Goal: Task Accomplishment & Management: Use online tool/utility

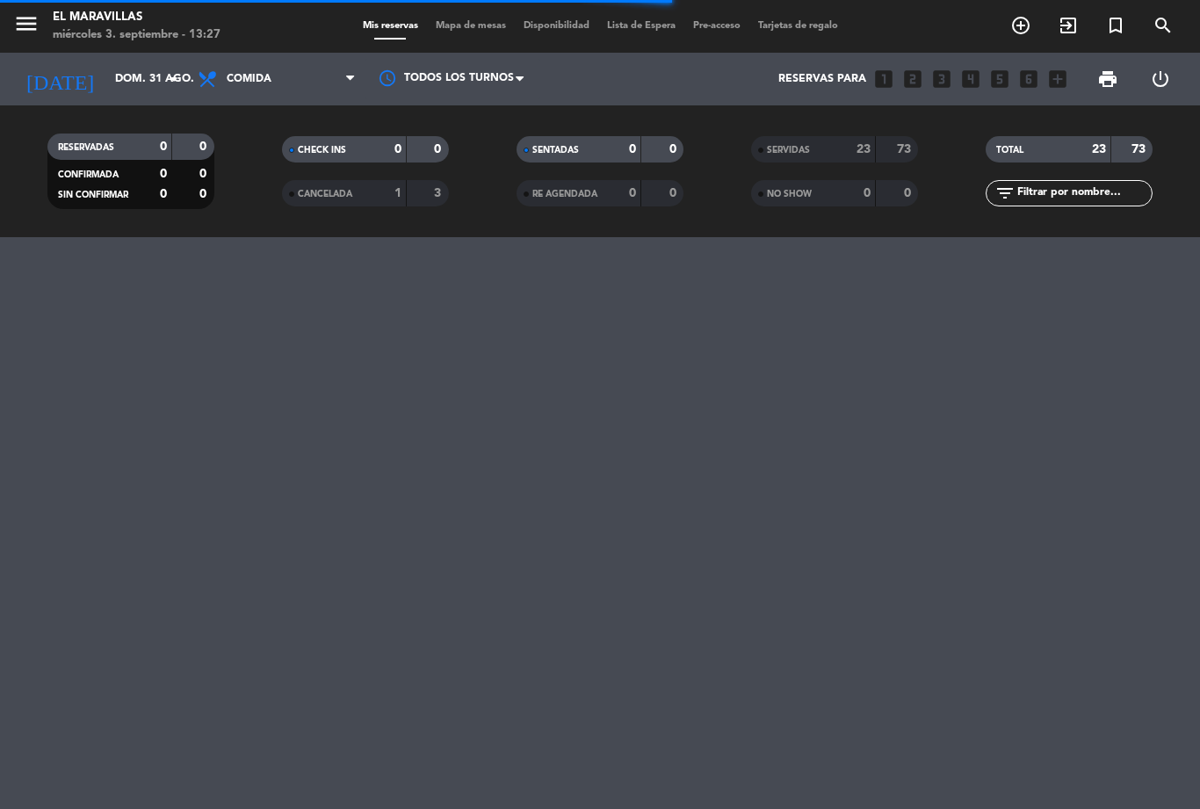
click at [461, 31] on span "Mapa de mesas" at bounding box center [471, 26] width 88 height 10
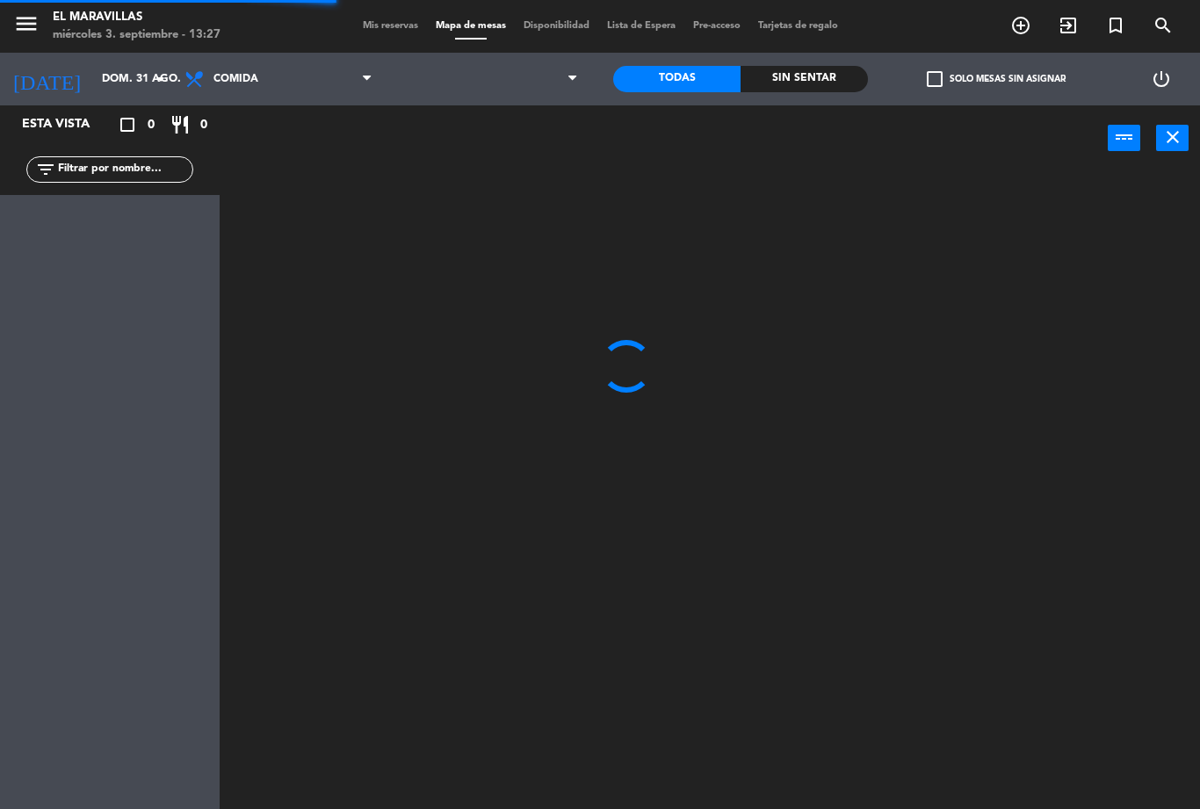
click at [467, 27] on span "Mapa de mesas" at bounding box center [471, 26] width 88 height 10
click at [125, 82] on input "dom. 31 ago." at bounding box center [167, 79] width 149 height 30
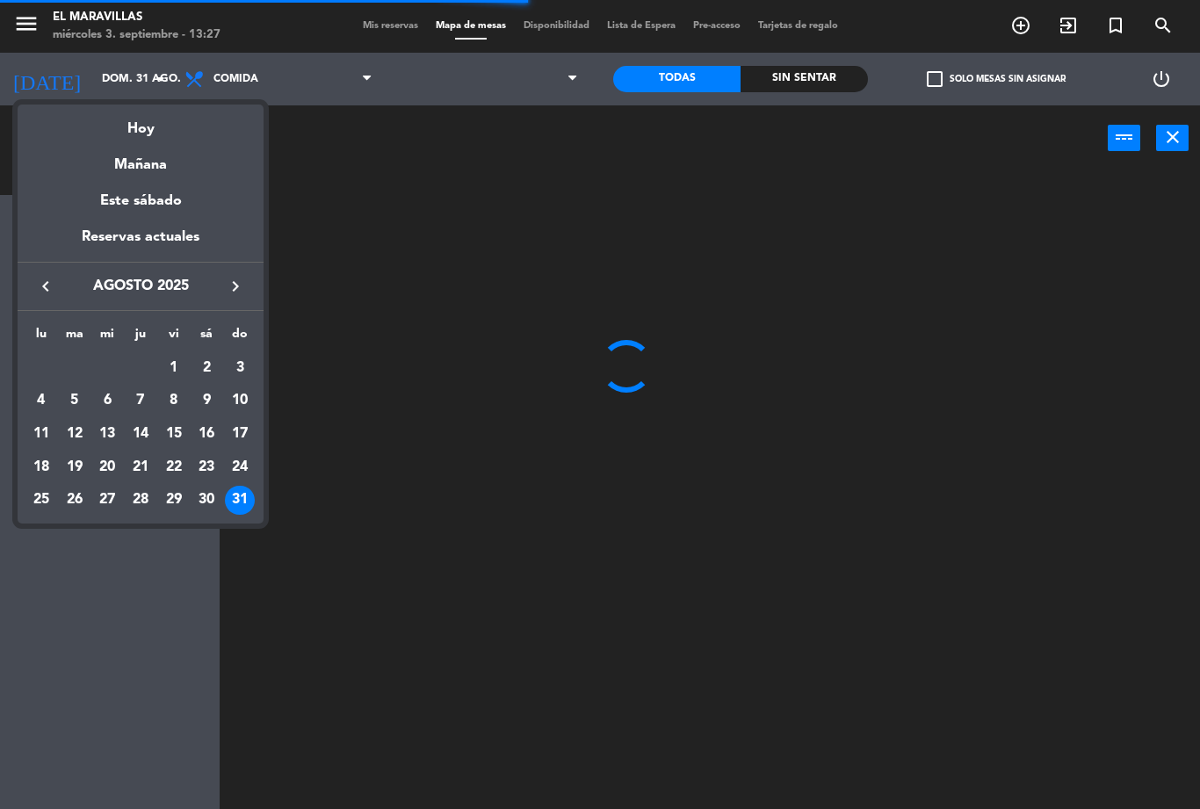
click at [133, 132] on div "Hoy" at bounding box center [141, 123] width 246 height 36
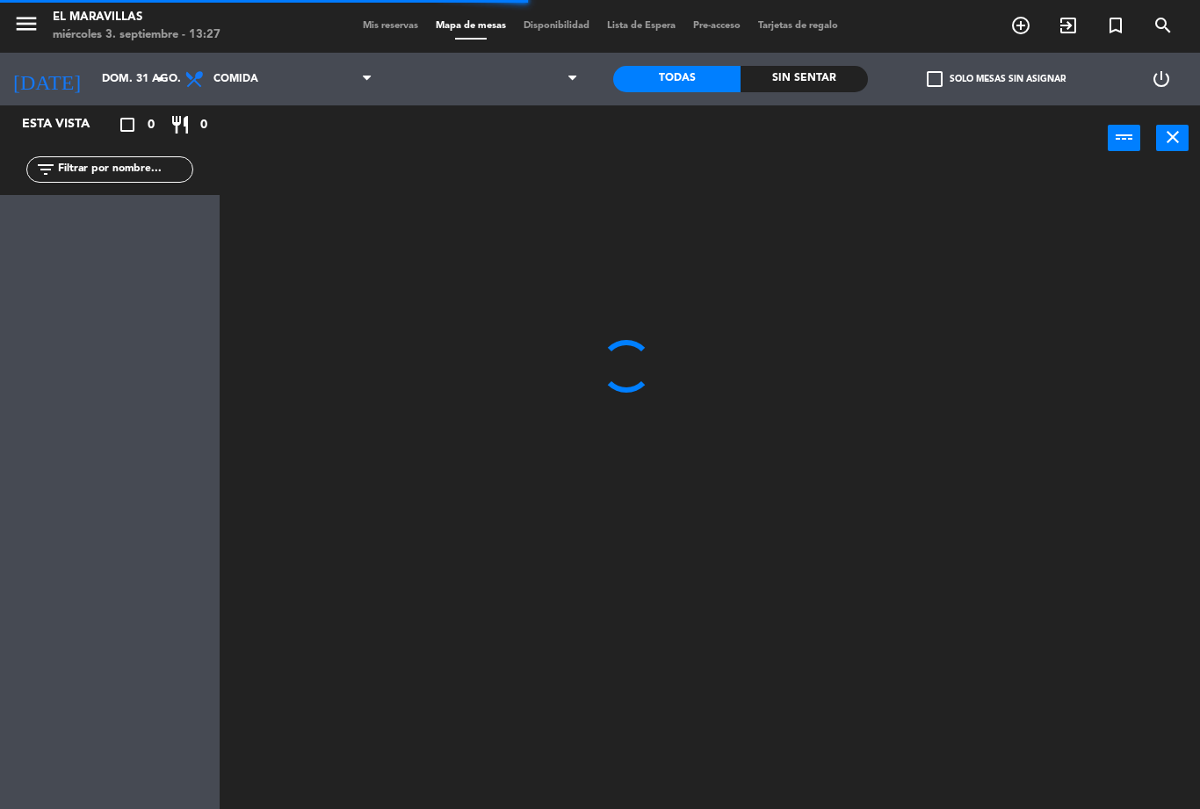
type input "mié. [DATE]"
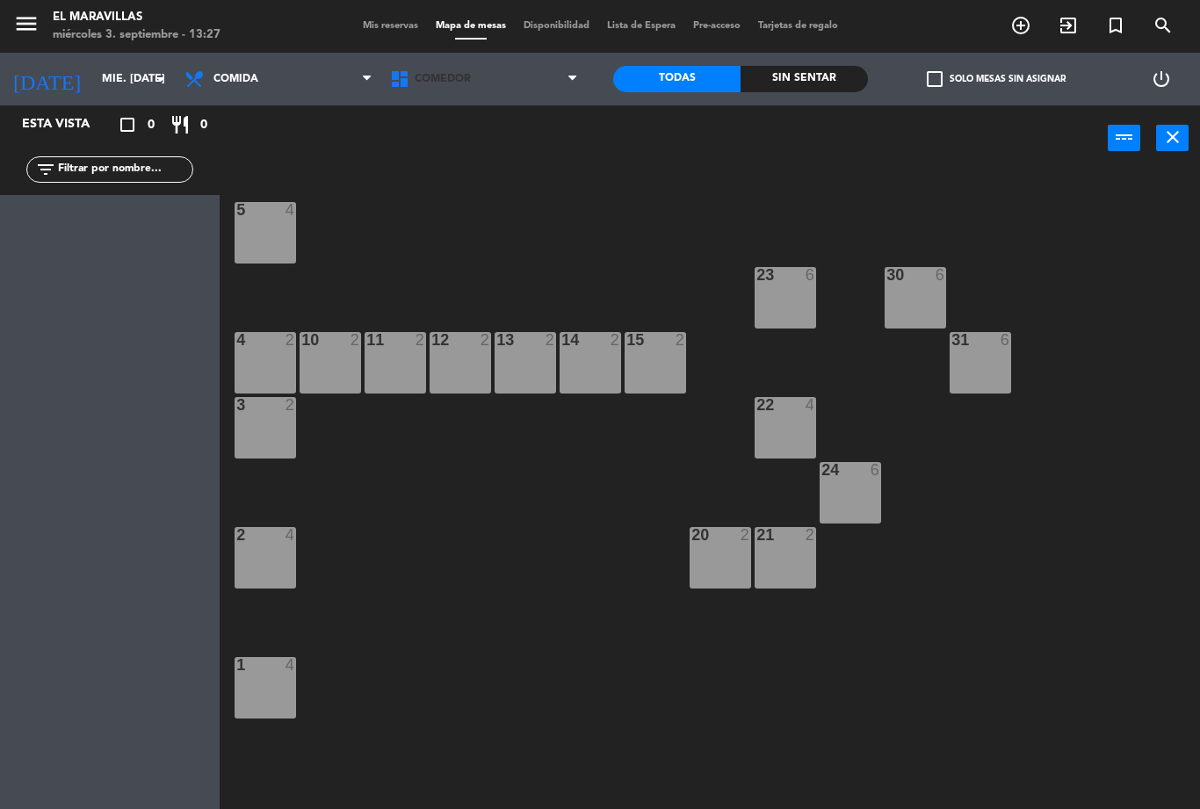
click at [489, 77] on span "Comedor" at bounding box center [484, 79] width 206 height 39
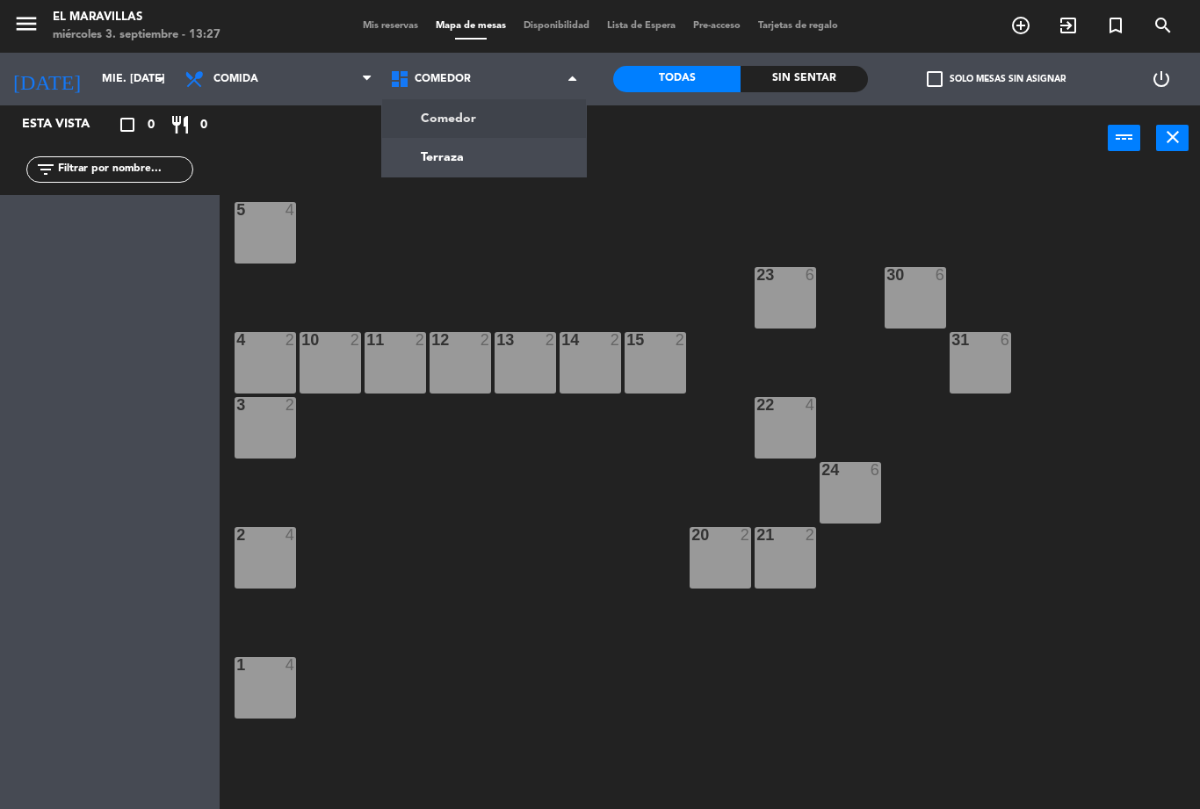
click at [486, 170] on ng-component "menu El Maravillas miércoles 3. septiembre - 13:27 Mis reservas Mapa de mesas D…" at bounding box center [600, 404] width 1200 height 809
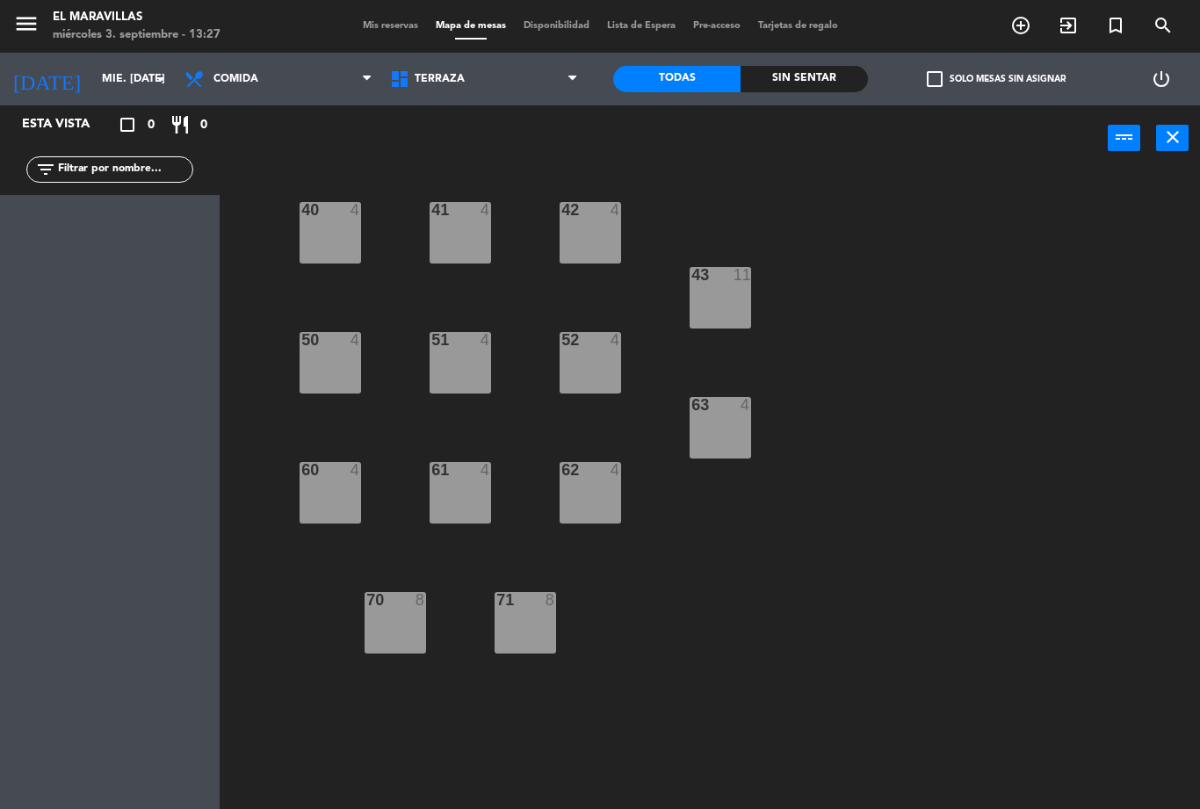
click at [598, 500] on div "62 4" at bounding box center [591, 493] width 62 height 62
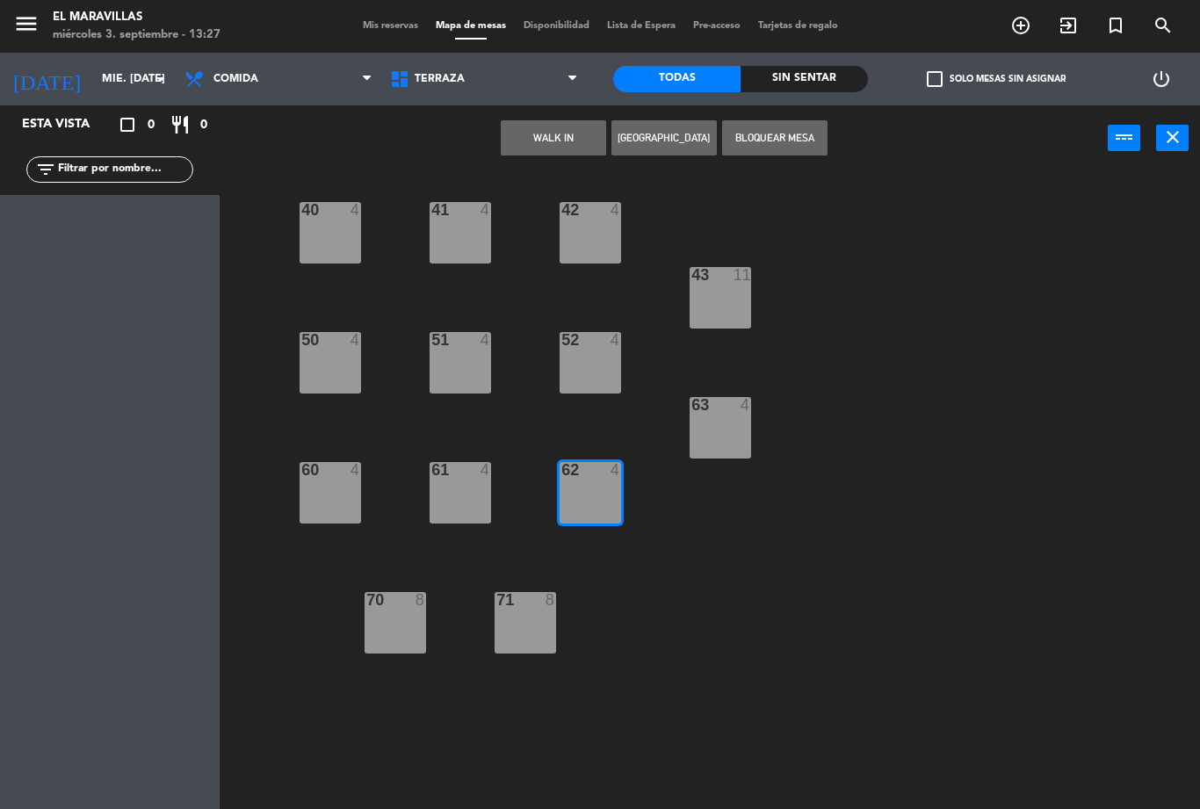
click at [567, 133] on button "WALK IN" at bounding box center [553, 137] width 105 height 35
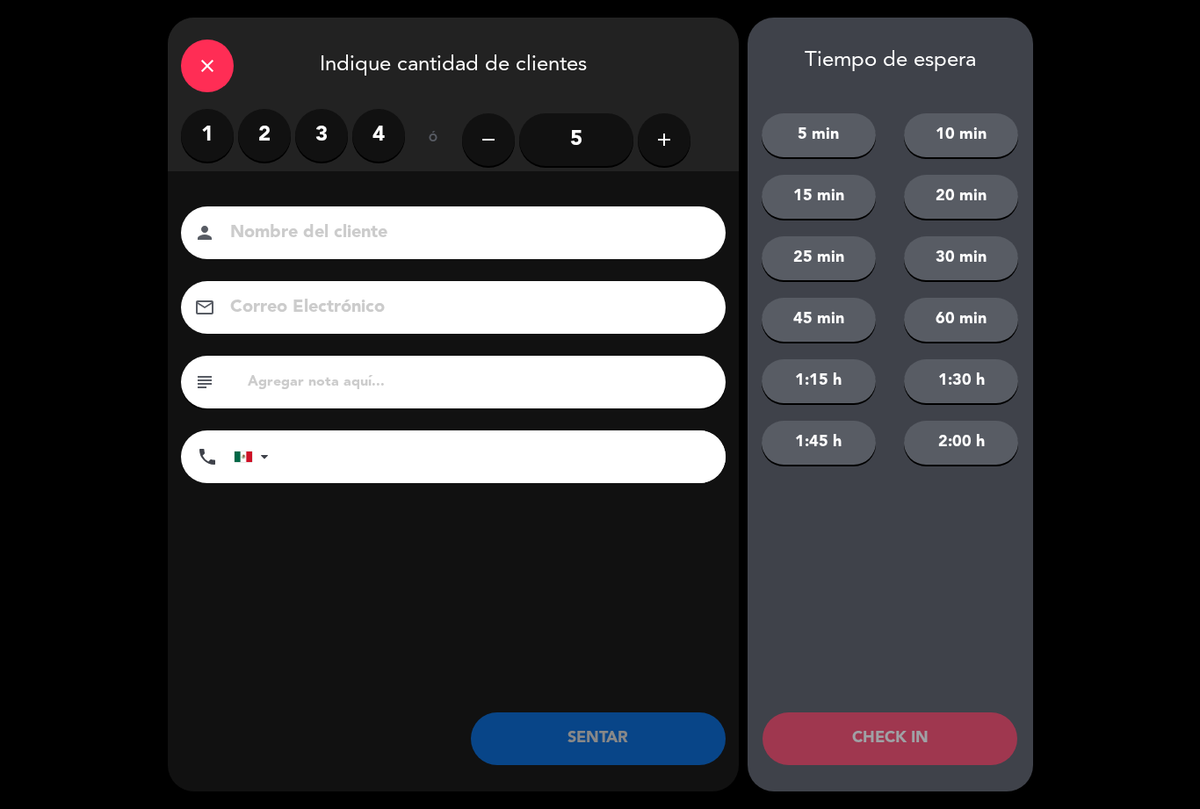
click at [381, 152] on label "4" at bounding box center [378, 135] width 53 height 53
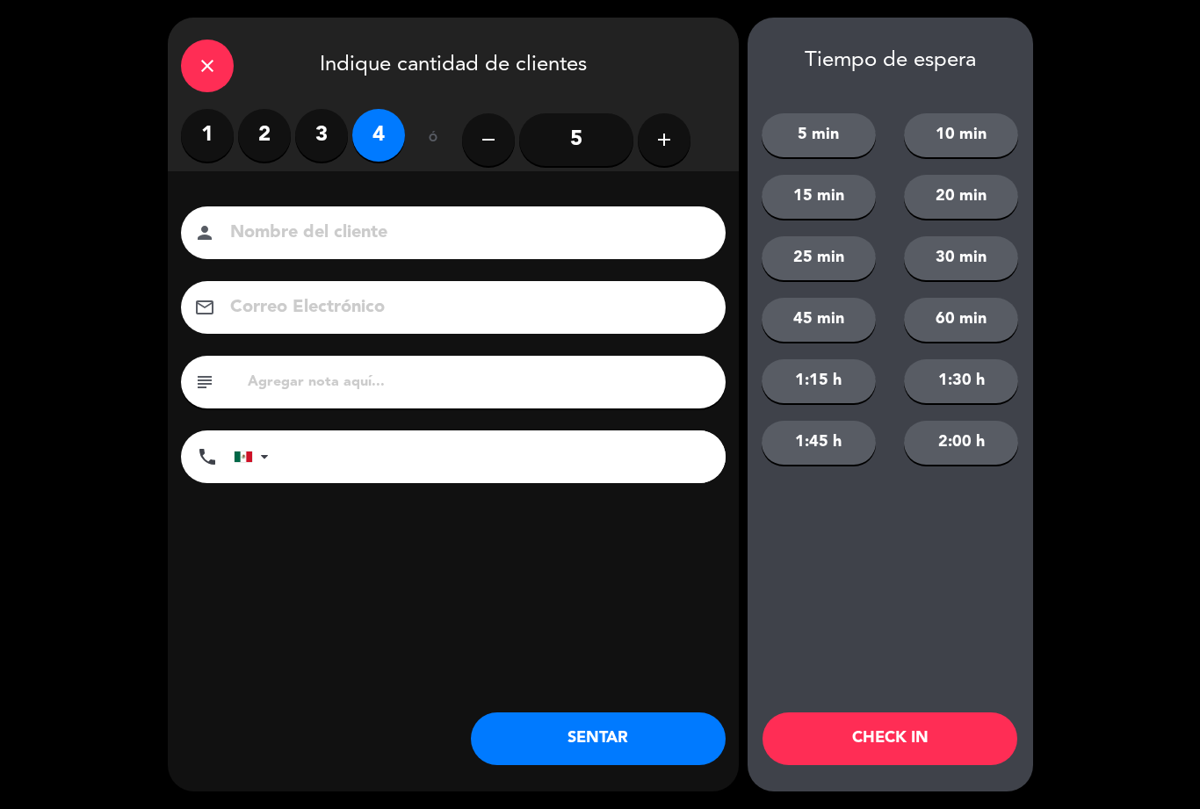
click at [584, 709] on div "close Indique cantidad de clientes 1 2 3 4 ó remove 5 add Nombre del cliente pe…" at bounding box center [453, 405] width 571 height 774
click at [642, 731] on button "SENTAR" at bounding box center [598, 739] width 255 height 53
